Goal: Transaction & Acquisition: Download file/media

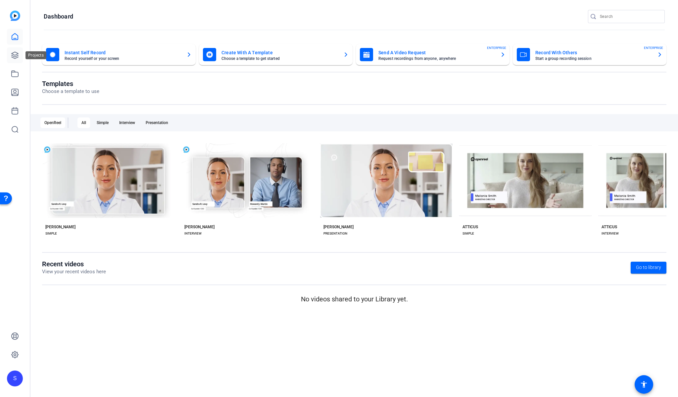
click at [16, 57] on icon at bounding box center [15, 55] width 7 height 7
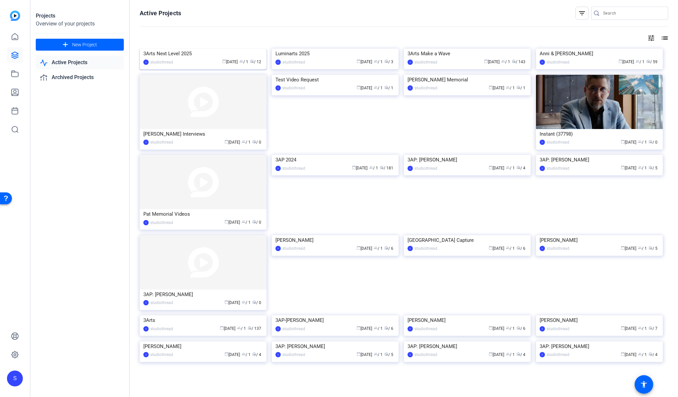
click at [228, 49] on img at bounding box center [203, 49] width 127 height 0
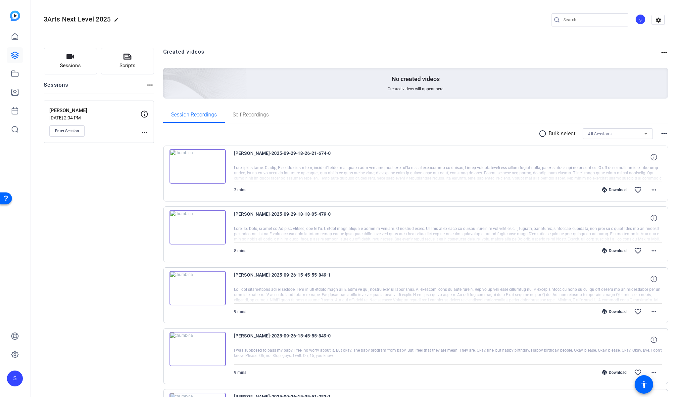
click at [609, 250] on div "Download" at bounding box center [614, 250] width 31 height 5
click at [613, 187] on div "Download" at bounding box center [614, 189] width 31 height 5
drag, startPoint x: 285, startPoint y: 154, endPoint x: 253, endPoint y: 155, distance: 32.8
click at [253, 155] on span "[PERSON_NAME]-2025-09-29-18-26-21-674-0" at bounding box center [295, 157] width 122 height 16
copy span "[PERSON_NAME]"
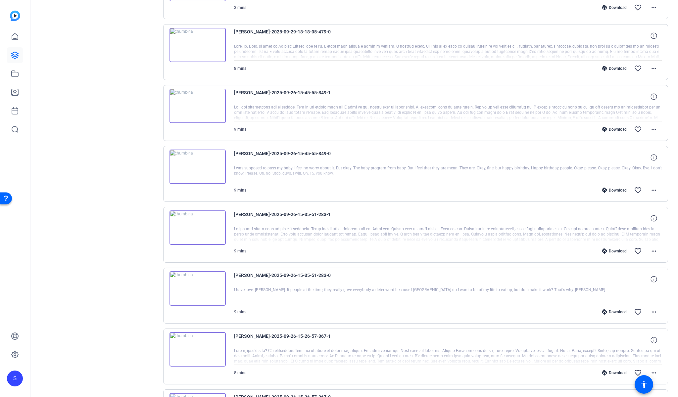
scroll to position [170, 0]
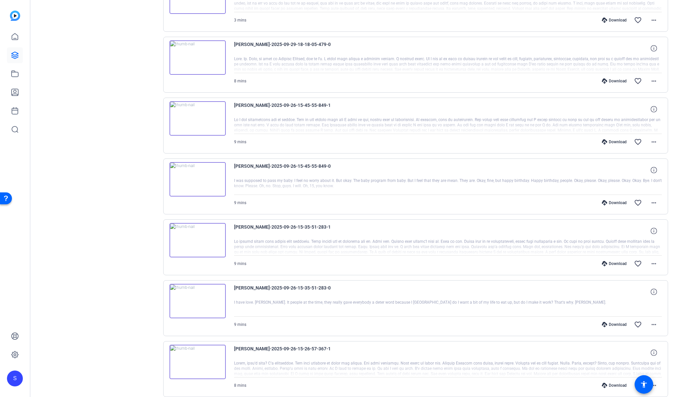
click at [616, 142] on div "Download" at bounding box center [614, 141] width 31 height 5
click at [611, 202] on div "Download" at bounding box center [614, 202] width 31 height 5
click at [610, 266] on div "Download" at bounding box center [614, 263] width 31 height 5
click at [613, 323] on div "Download" at bounding box center [614, 324] width 31 height 5
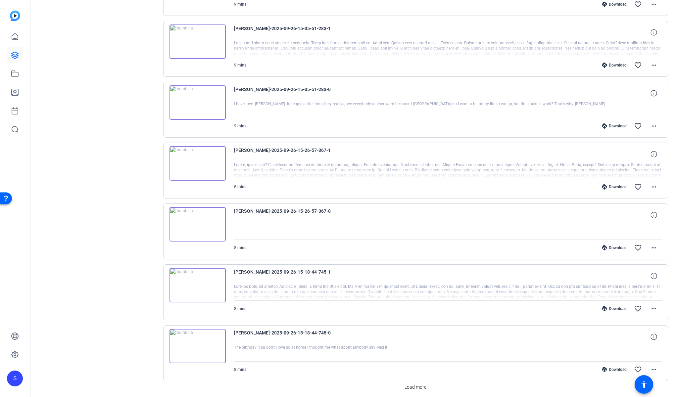
scroll to position [392, 0]
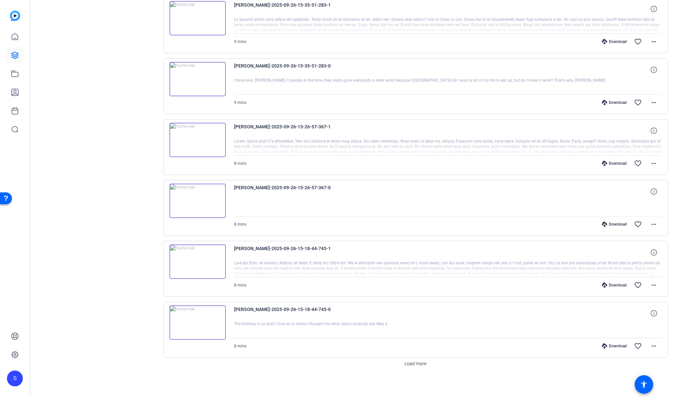
click at [613, 161] on div "Download" at bounding box center [614, 163] width 31 height 5
click at [608, 224] on div "Download" at bounding box center [614, 224] width 31 height 5
click at [614, 287] on div "Download" at bounding box center [614, 285] width 31 height 5
click at [613, 323] on div at bounding box center [448, 329] width 428 height 17
click at [615, 345] on div "Download" at bounding box center [614, 346] width 31 height 5
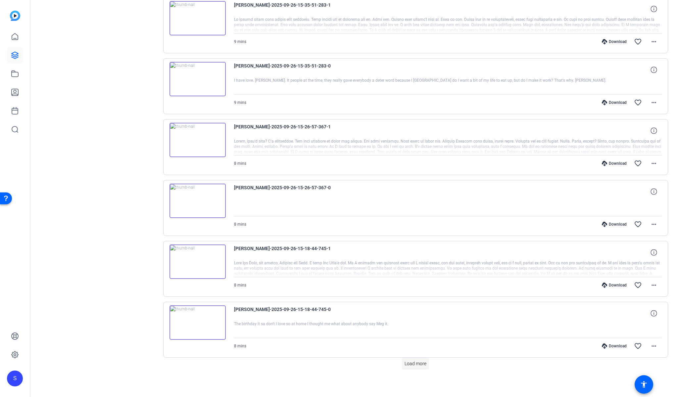
click at [418, 363] on span "Load more" at bounding box center [416, 364] width 22 height 7
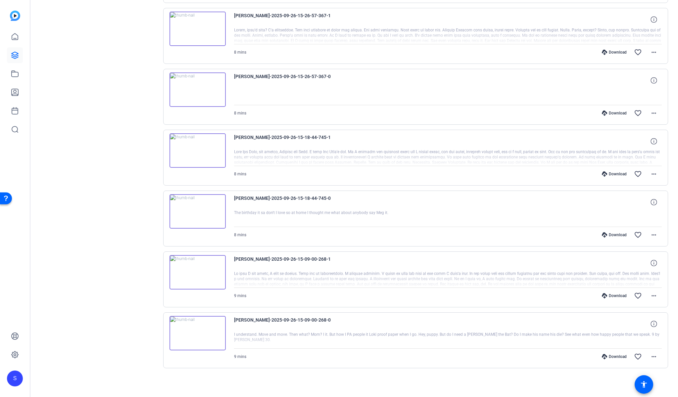
scroll to position [504, 0]
click at [617, 295] on div "Download" at bounding box center [614, 295] width 31 height 5
click at [614, 355] on div "Download" at bounding box center [614, 356] width 31 height 5
